Goal: Task Accomplishment & Management: Manage account settings

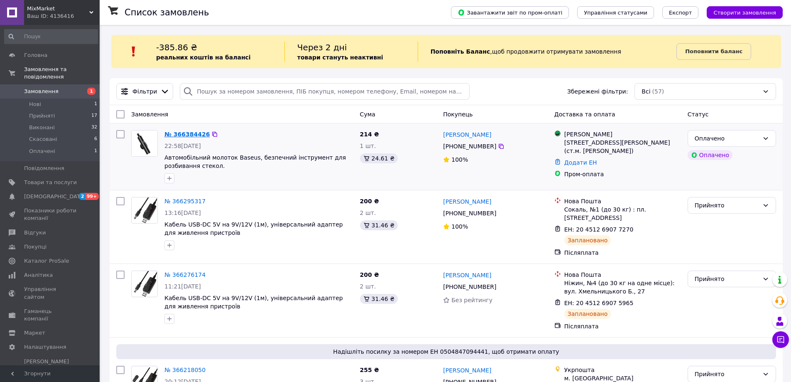
click at [191, 132] on link "№ 366384426" at bounding box center [186, 134] width 45 height 7
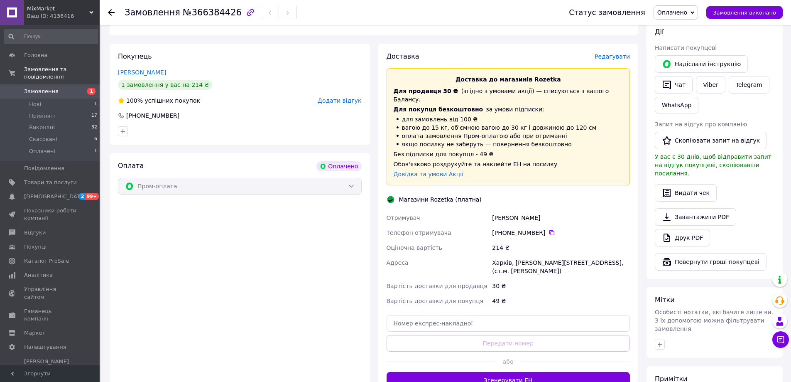
scroll to position [208, 0]
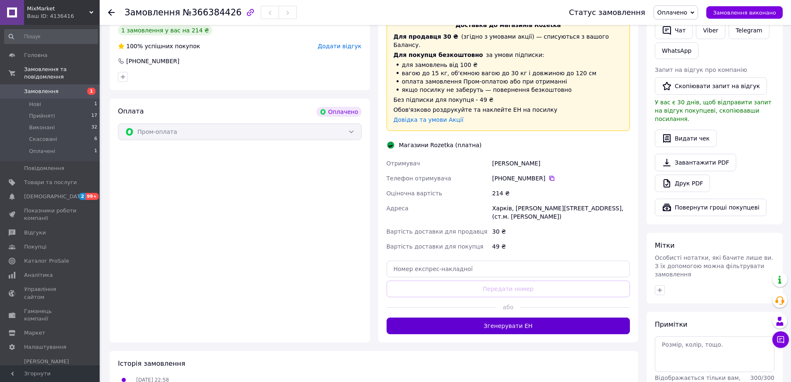
click at [485, 317] on button "Згенерувати ЕН" at bounding box center [509, 325] width 244 height 17
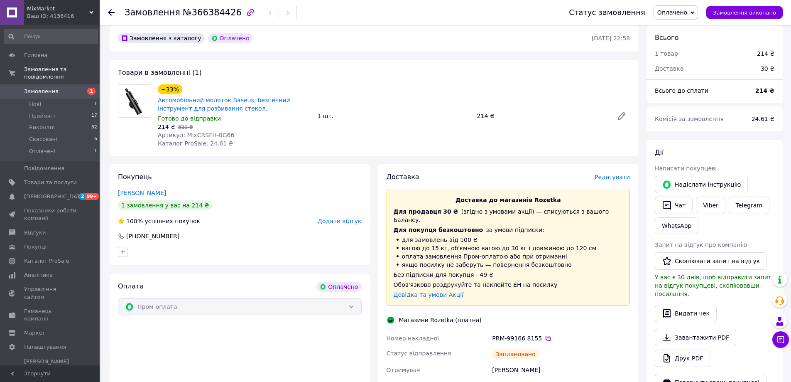
scroll to position [0, 0]
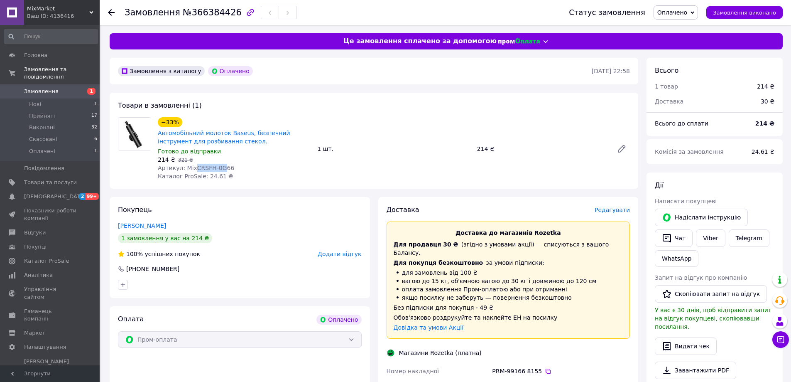
drag, startPoint x: 192, startPoint y: 167, endPoint x: 217, endPoint y: 165, distance: 25.5
click at [217, 165] on span "Артикул: MixCRSFH-0G66" at bounding box center [196, 167] width 76 height 7
copy span "CRSFH-0G"
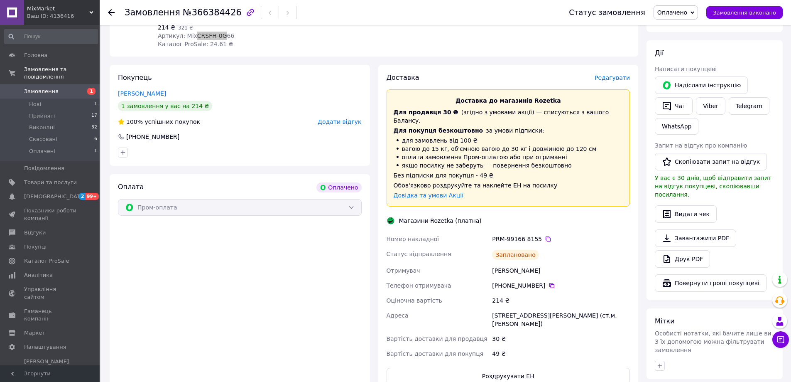
scroll to position [166, 0]
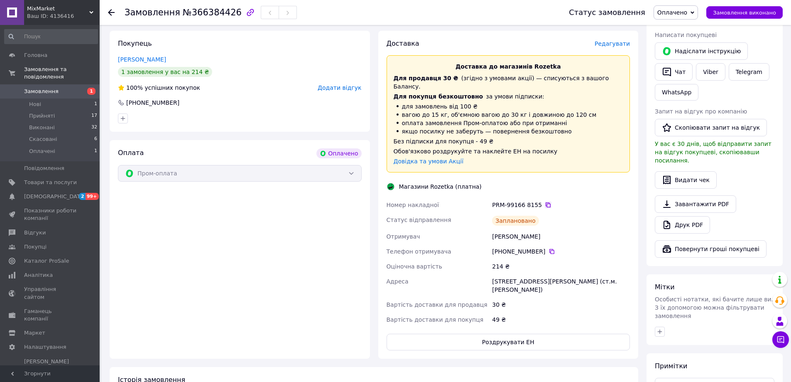
click at [545, 201] on icon at bounding box center [548, 204] width 7 height 7
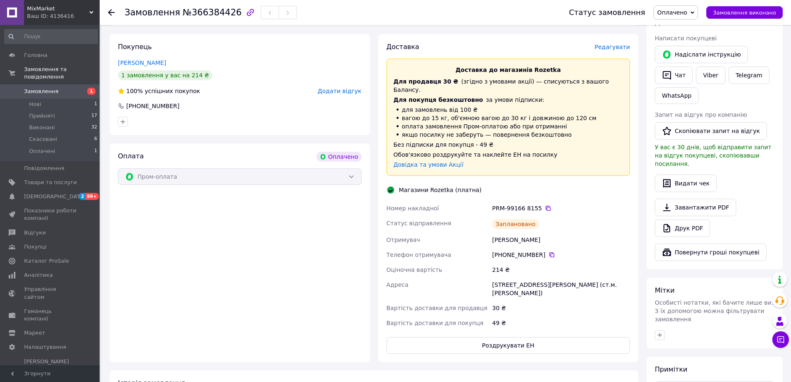
scroll to position [249, 0]
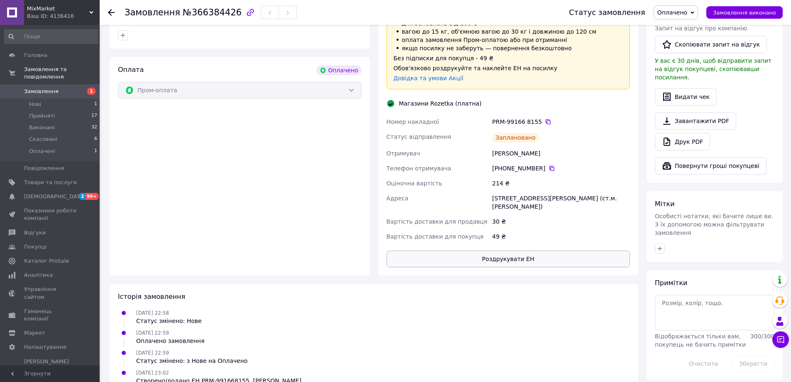
click at [507, 250] on button "Роздрукувати ЕН" at bounding box center [509, 258] width 244 height 17
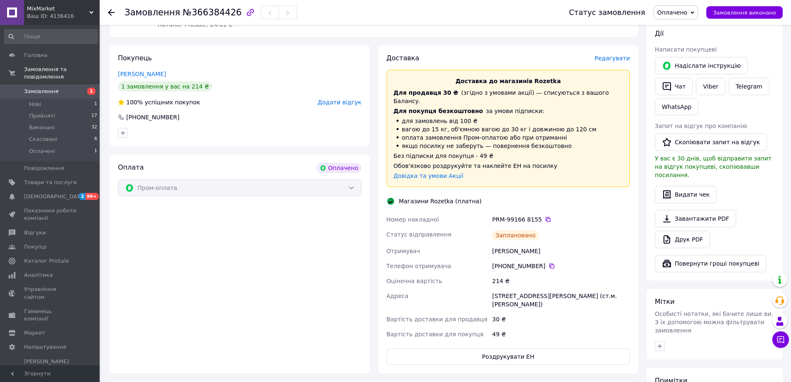
scroll to position [0, 0]
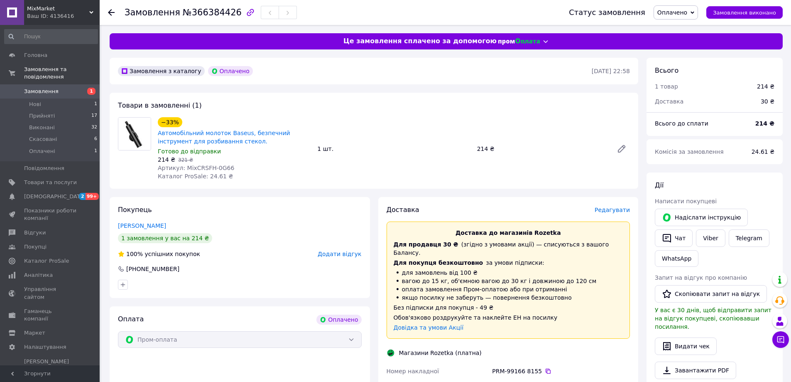
click at [68, 88] on span "Замовлення" at bounding box center [50, 91] width 53 height 7
